Goal: Find specific page/section: Find specific page/section

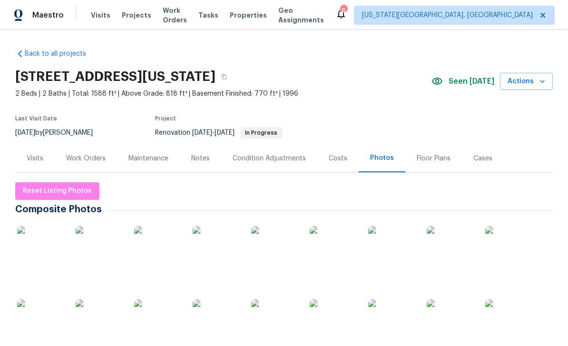
click at [50, 252] on img at bounding box center [41, 250] width 48 height 48
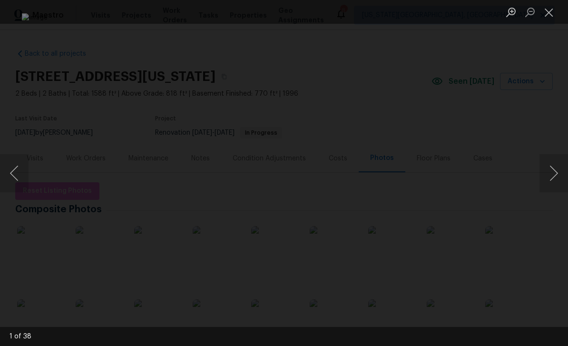
click at [543, 178] on button "Next image" at bounding box center [554, 173] width 29 height 38
click at [553, 170] on button "Next image" at bounding box center [554, 173] width 29 height 38
click at [549, 163] on button "Next image" at bounding box center [554, 173] width 29 height 38
click at [549, 160] on button "Next image" at bounding box center [554, 173] width 29 height 38
click at [548, 157] on button "Next image" at bounding box center [554, 173] width 29 height 38
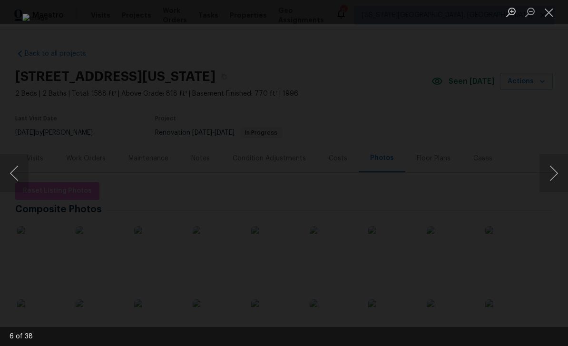
click at [31, 174] on div "Lightbox" at bounding box center [284, 173] width 568 height 346
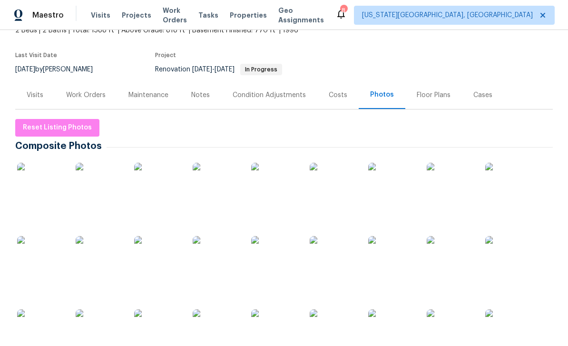
scroll to position [67, 0]
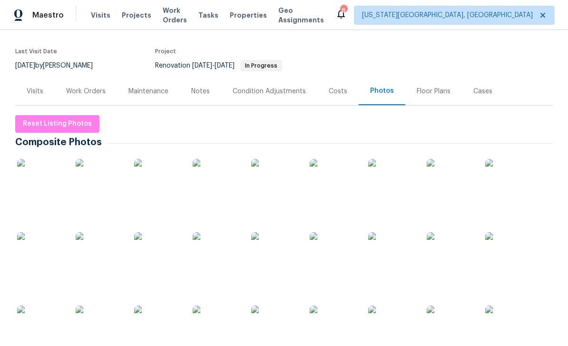
click at [40, 190] on img at bounding box center [41, 183] width 48 height 48
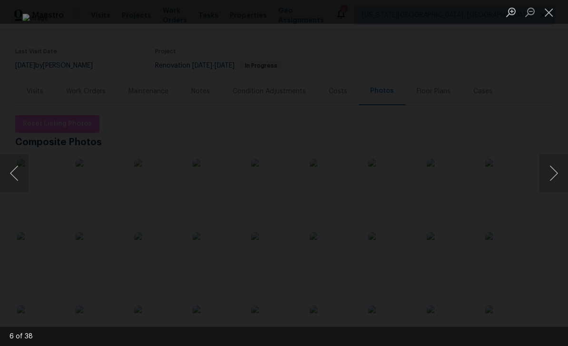
click at [553, 144] on div "Lightbox" at bounding box center [284, 173] width 568 height 346
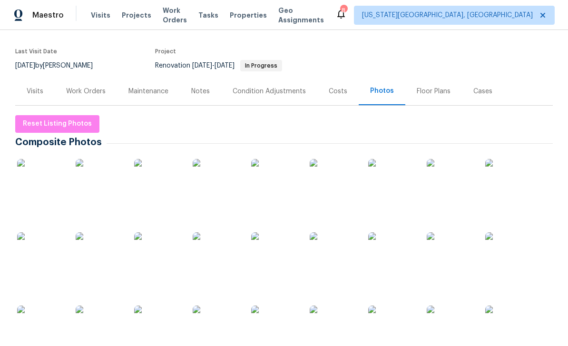
click at [37, 186] on img at bounding box center [41, 183] width 48 height 48
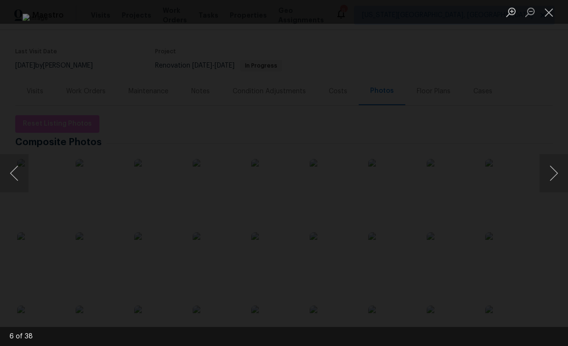
click at [549, 170] on button "Next image" at bounding box center [554, 173] width 29 height 38
click at [547, 164] on button "Next image" at bounding box center [554, 173] width 29 height 38
click at [551, 165] on button "Next image" at bounding box center [554, 173] width 29 height 38
click at [552, 162] on button "Next image" at bounding box center [554, 173] width 29 height 38
click at [553, 160] on button "Next image" at bounding box center [554, 173] width 29 height 38
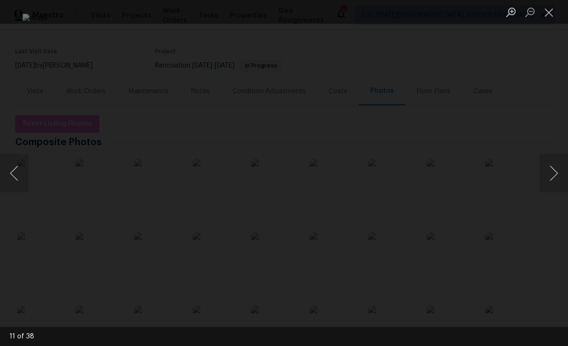
click at [552, 161] on button "Next image" at bounding box center [554, 173] width 29 height 38
click at [555, 158] on button "Next image" at bounding box center [554, 173] width 29 height 38
click at [555, 159] on button "Next image" at bounding box center [554, 173] width 29 height 38
click at [551, 154] on button "Next image" at bounding box center [554, 173] width 29 height 38
click at [553, 155] on button "Next image" at bounding box center [554, 173] width 29 height 38
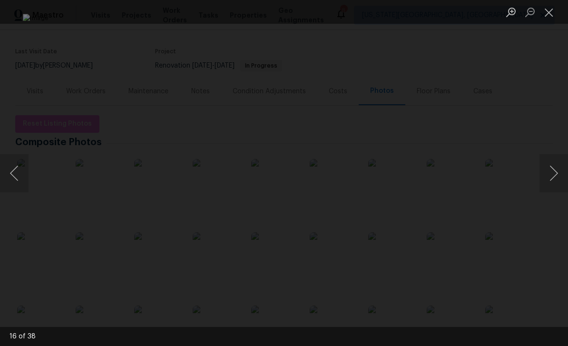
click at [554, 154] on button "Next image" at bounding box center [554, 173] width 29 height 38
click at [552, 153] on div "Lightbox" at bounding box center [284, 173] width 568 height 346
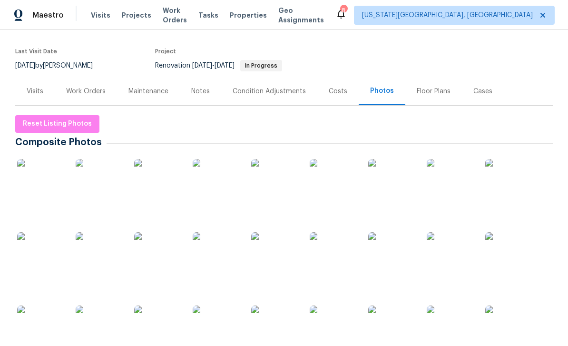
click at [552, 153] on div at bounding box center [284, 336] width 538 height 367
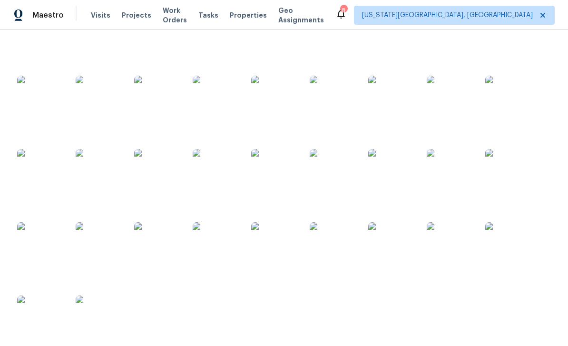
scroll to position [217, 0]
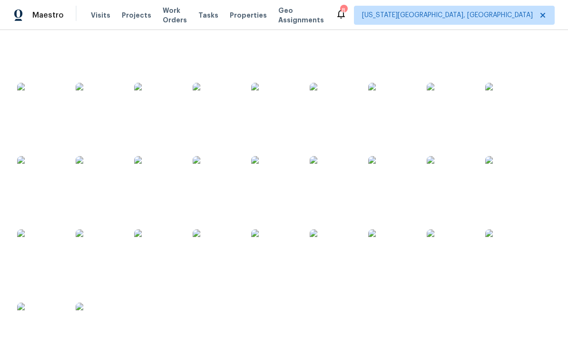
click at [32, 183] on img at bounding box center [41, 180] width 48 height 48
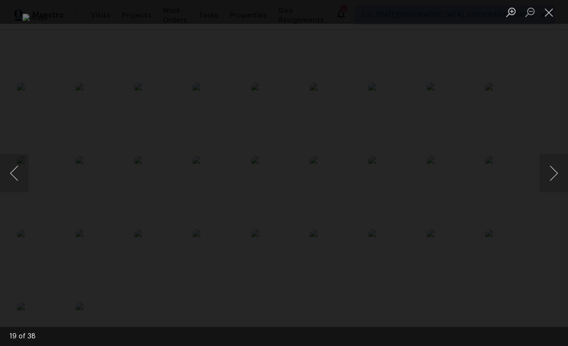
click at [547, 165] on button "Next image" at bounding box center [554, 173] width 29 height 38
click at [549, 172] on button "Next image" at bounding box center [554, 173] width 29 height 38
click at [551, 159] on button "Next image" at bounding box center [554, 173] width 29 height 38
click at [541, 154] on button "Next image" at bounding box center [554, 173] width 29 height 38
click at [551, 149] on div "Lightbox" at bounding box center [284, 173] width 568 height 346
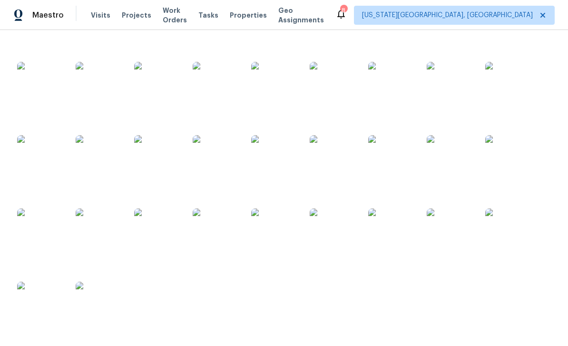
scroll to position [262, 0]
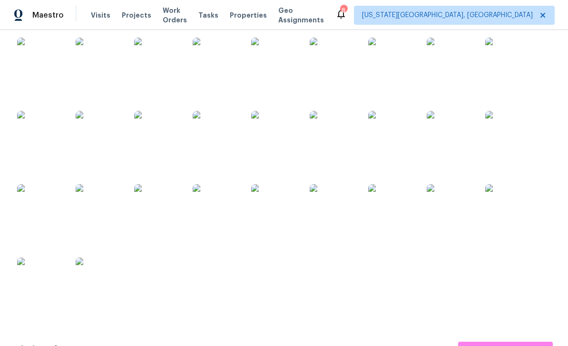
click at [42, 185] on img at bounding box center [41, 208] width 48 height 48
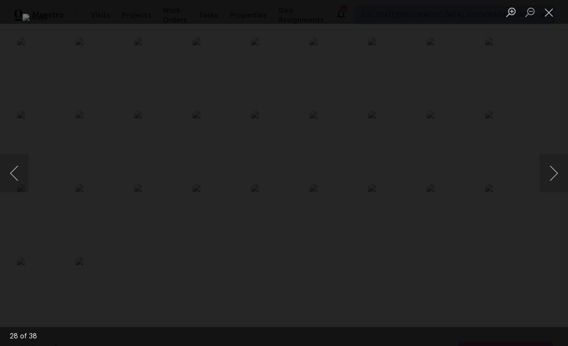
click at [547, 174] on button "Next image" at bounding box center [554, 173] width 29 height 38
click at [552, 159] on button "Next image" at bounding box center [554, 173] width 29 height 38
click at [546, 158] on button "Next image" at bounding box center [554, 173] width 29 height 38
click at [547, 10] on button "Close lightbox" at bounding box center [549, 12] width 19 height 17
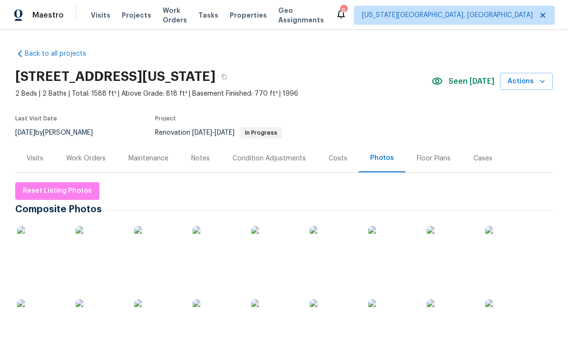
scroll to position [0, 0]
click at [171, 16] on span "Work Orders" at bounding box center [175, 15] width 24 height 19
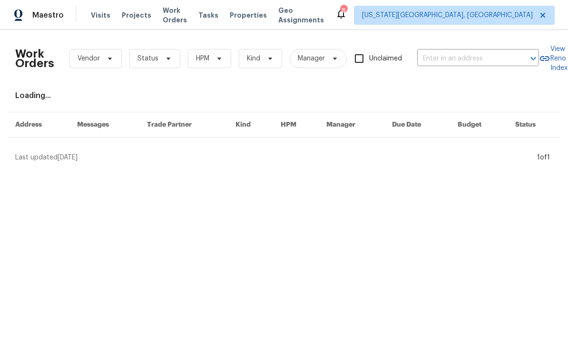
click at [240, 19] on span "Properties" at bounding box center [248, 15] width 37 height 10
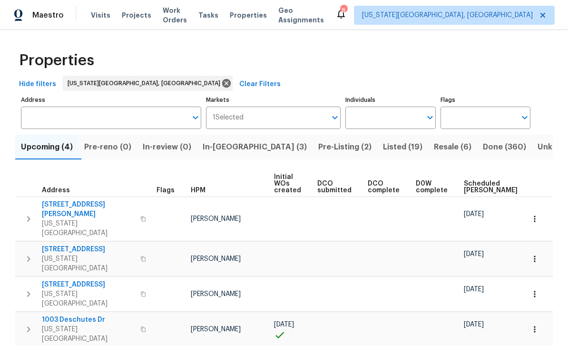
click at [318, 142] on span "Pre-Listing (2)" at bounding box center [344, 146] width 53 height 13
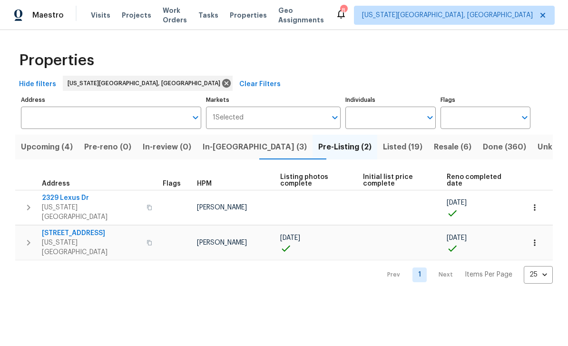
click at [77, 194] on span "2329 Lexus Dr" at bounding box center [91, 198] width 99 height 10
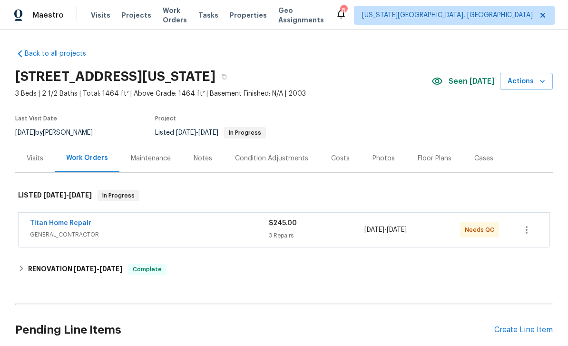
click at [378, 163] on div "Photos" at bounding box center [383, 158] width 45 height 28
